Goal: Check status: Check status

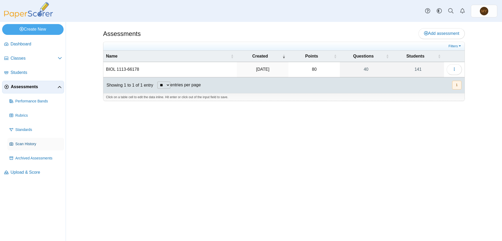
click at [30, 144] on span "Scan History" at bounding box center [38, 143] width 47 height 5
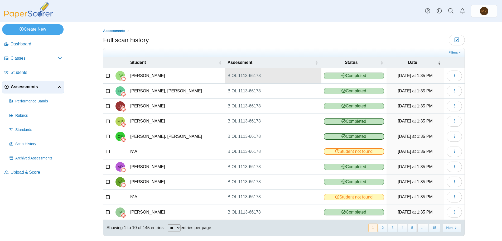
click at [240, 75] on link "BIOL 1113-66178" at bounding box center [273, 75] width 96 height 15
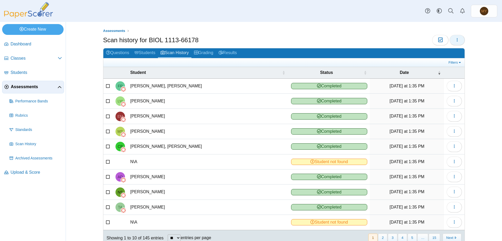
click at [456, 40] on icon "button" at bounding box center [457, 40] width 4 height 4
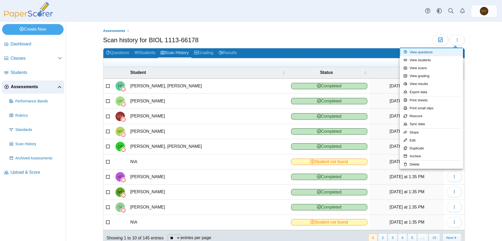
click at [431, 53] on link "View questions" at bounding box center [430, 52] width 63 height 8
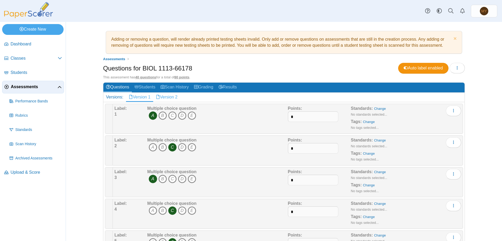
click at [168, 97] on link "Version 2" at bounding box center [166, 96] width 27 height 9
click at [143, 87] on link "Students" at bounding box center [145, 87] width 26 height 10
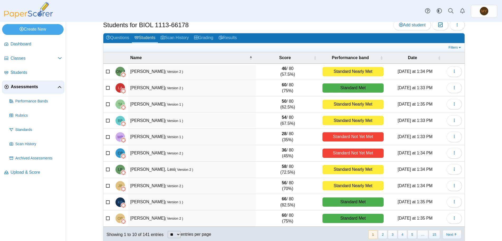
scroll to position [22, 0]
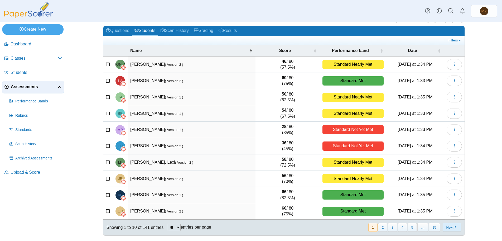
click at [447, 227] on button "Next" at bounding box center [451, 227] width 19 height 9
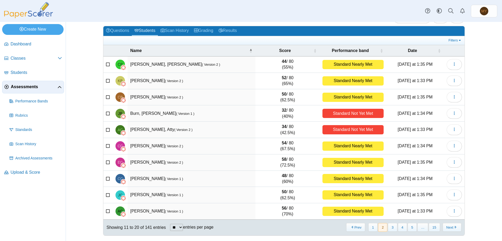
click at [447, 227] on button "Next" at bounding box center [451, 227] width 19 height 9
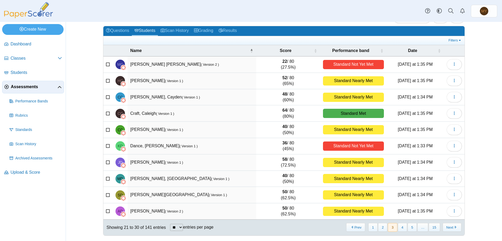
click at [447, 227] on button "Next" at bounding box center [451, 227] width 19 height 9
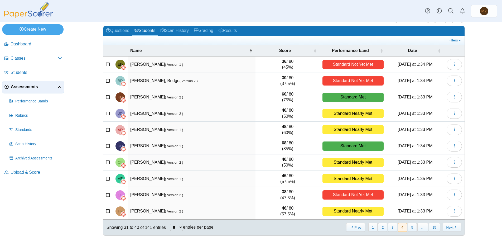
click at [447, 227] on button "Next" at bounding box center [451, 227] width 19 height 9
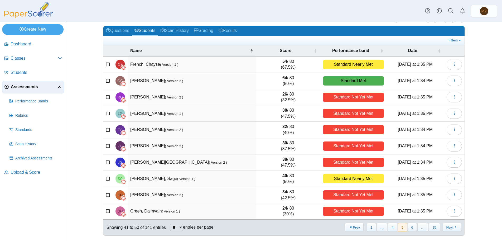
click at [447, 227] on button "Next" at bounding box center [451, 227] width 19 height 9
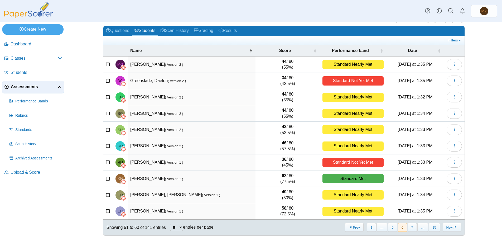
click at [447, 227] on button "Next" at bounding box center [451, 227] width 19 height 9
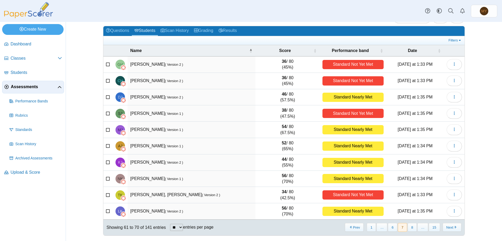
click at [447, 227] on button "Next" at bounding box center [451, 227] width 19 height 9
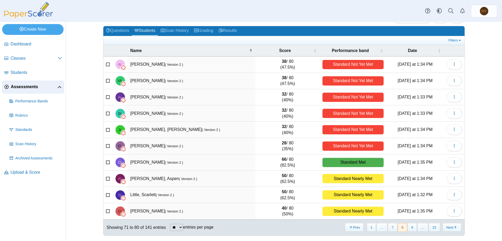
click at [447, 227] on button "Next" at bounding box center [451, 227] width 19 height 9
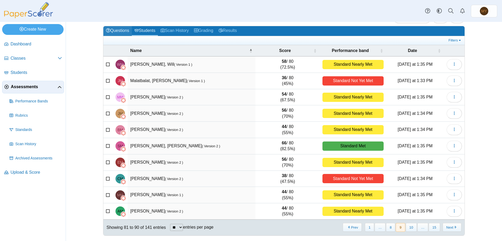
click at [115, 31] on link "Questions" at bounding box center [117, 31] width 28 height 10
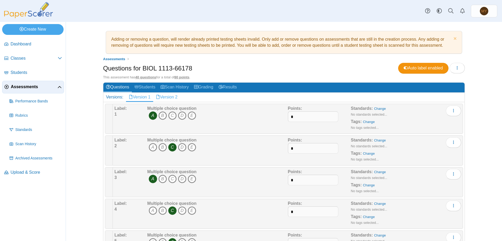
click at [167, 96] on link "Version 2" at bounding box center [166, 96] width 27 height 9
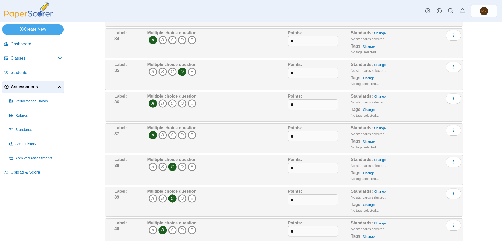
scroll to position [1139, 0]
